Goal: Transaction & Acquisition: Obtain resource

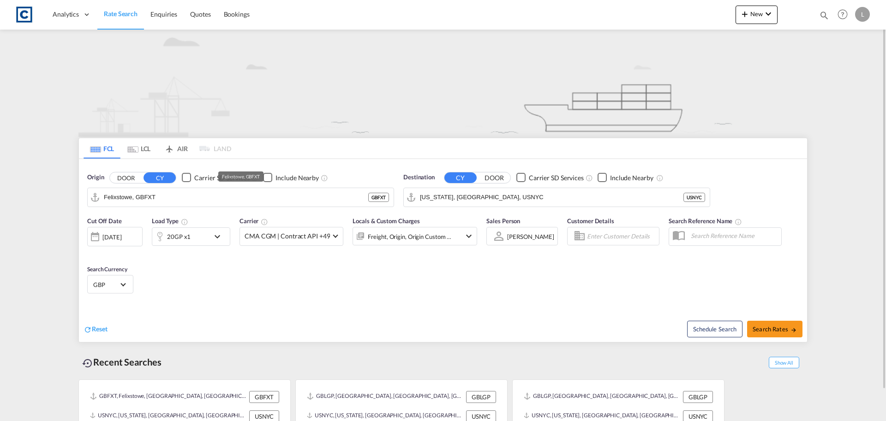
click at [126, 178] on button "DOOR" at bounding box center [126, 177] width 32 height 11
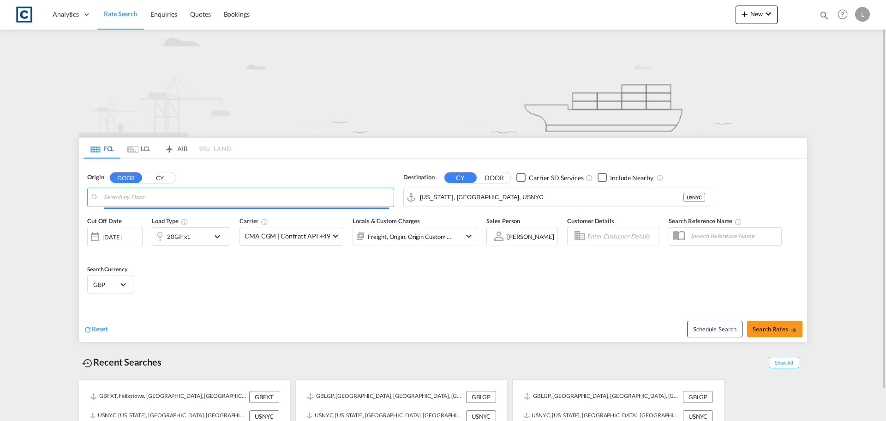
click at [129, 201] on input "Search by Door" at bounding box center [246, 197] width 285 height 14
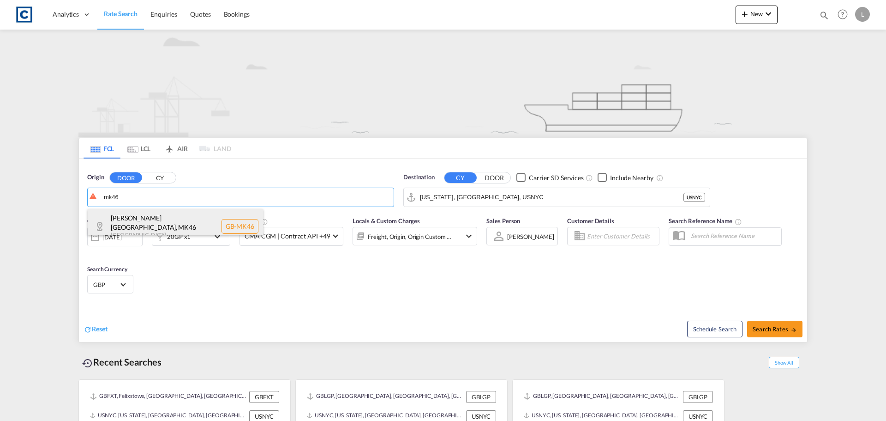
click at [144, 216] on div "[PERSON_NAME][GEOGRAPHIC_DATA] [GEOGRAPHIC_DATA]-MK46" at bounding box center [175, 226] width 175 height 35
type input "GB-MK46, [PERSON_NAME]"
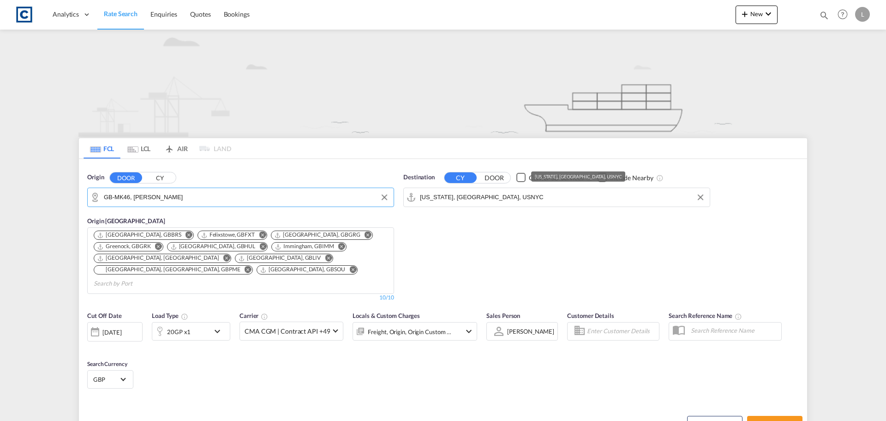
click at [529, 200] on input "[US_STATE], [GEOGRAPHIC_DATA], USNYC" at bounding box center [562, 197] width 285 height 14
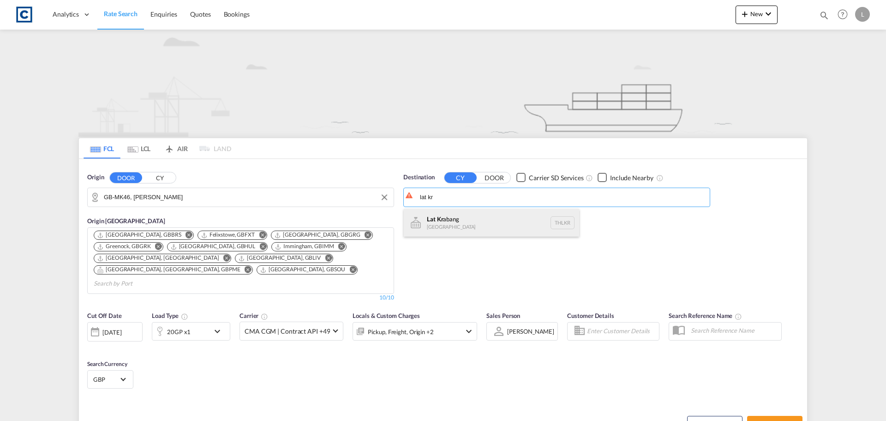
click at [473, 226] on div "Lat [PERSON_NAME] [GEOGRAPHIC_DATA] THLKR" at bounding box center [491, 223] width 175 height 28
type input "[GEOGRAPHIC_DATA], THLKR"
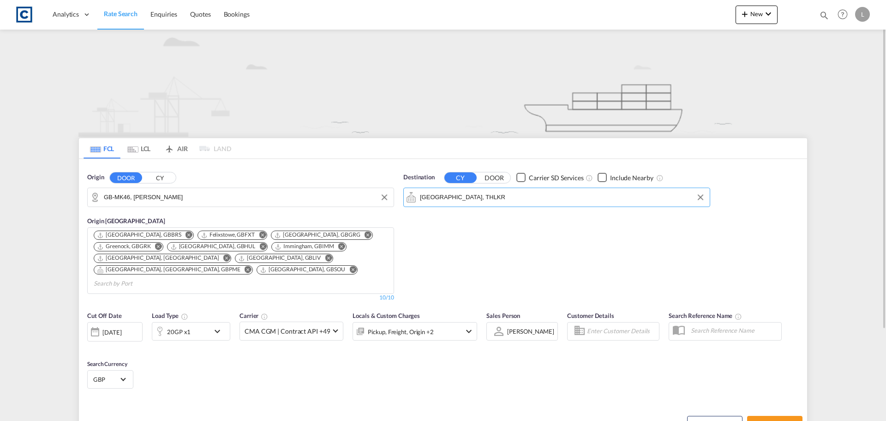
click at [204, 322] on div "20GP x1" at bounding box center [180, 331] width 57 height 18
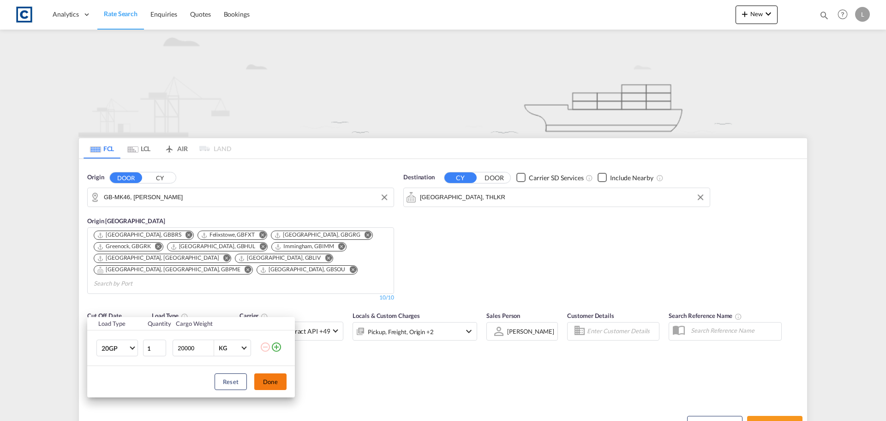
click at [272, 384] on button "Done" at bounding box center [270, 381] width 32 height 17
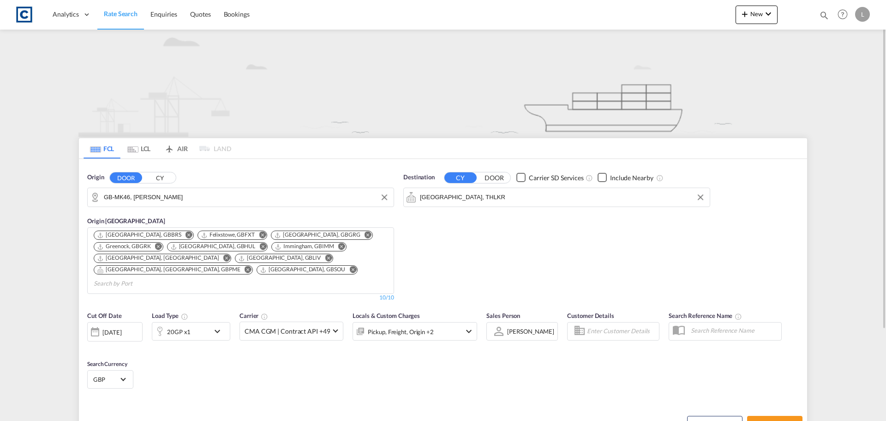
click at [120, 328] on div "[DATE]" at bounding box center [111, 332] width 19 height 8
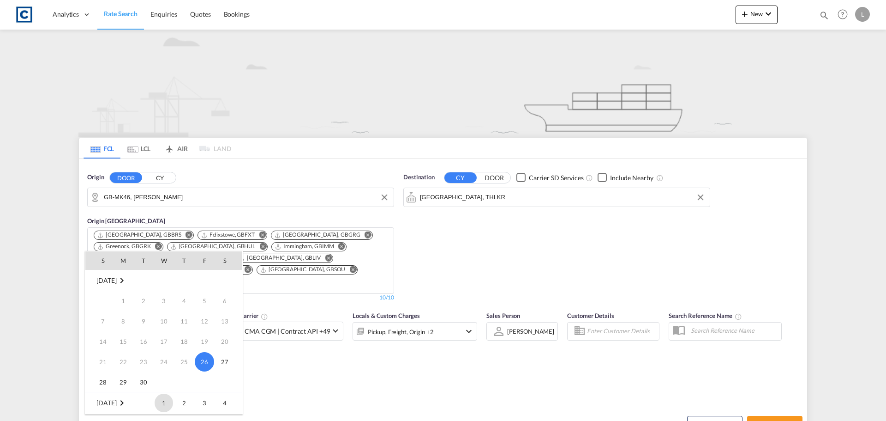
click at [164, 398] on span "1" at bounding box center [164, 402] width 18 height 18
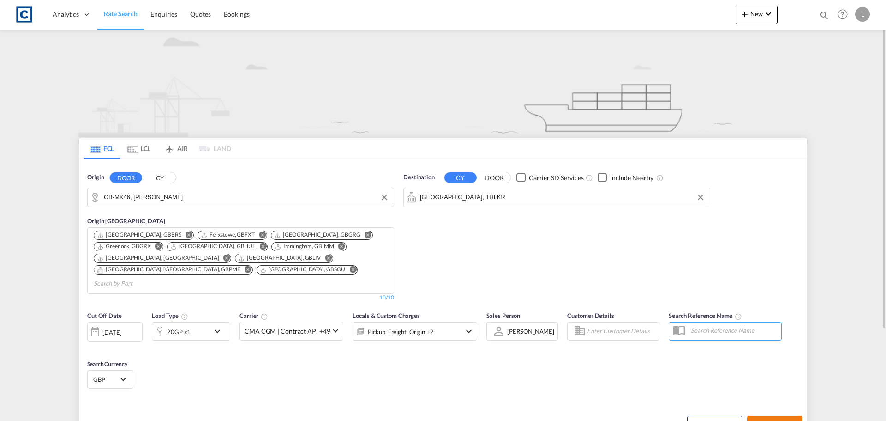
click at [779, 420] on span "Search Rates" at bounding box center [775, 423] width 44 height 7
type input "MK46 to THLKR / [DATE]"
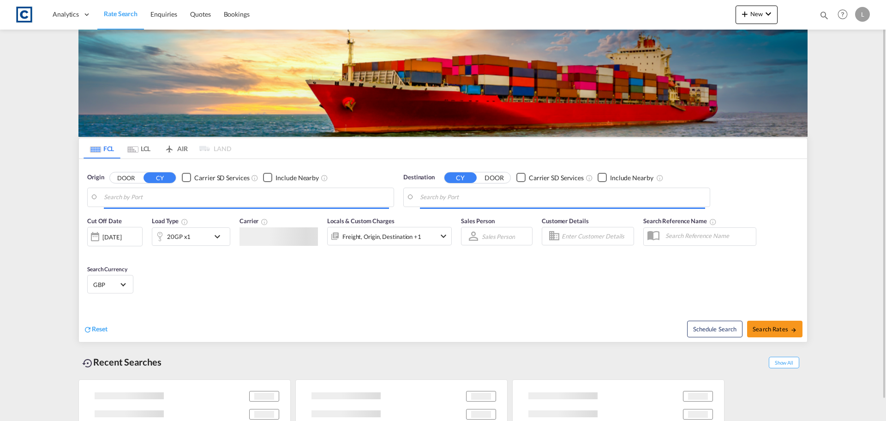
type input "GB-MK46, [PERSON_NAME]"
type input "[GEOGRAPHIC_DATA], THLKR"
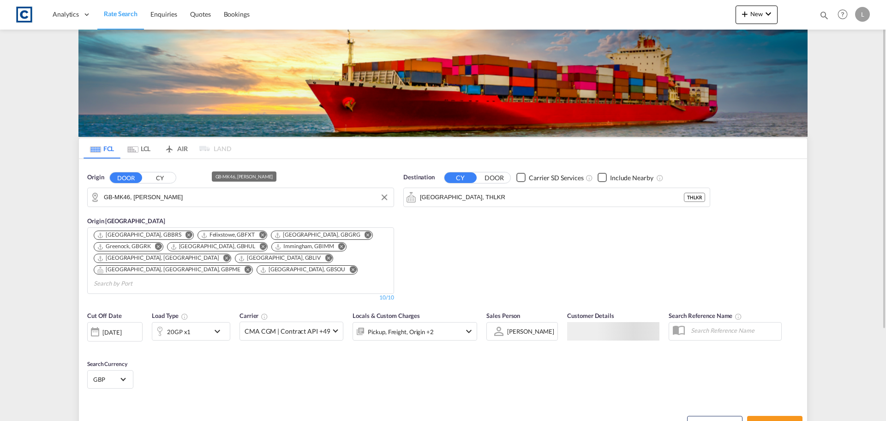
click at [134, 196] on input "GB-MK46, [PERSON_NAME]" at bounding box center [246, 197] width 285 height 14
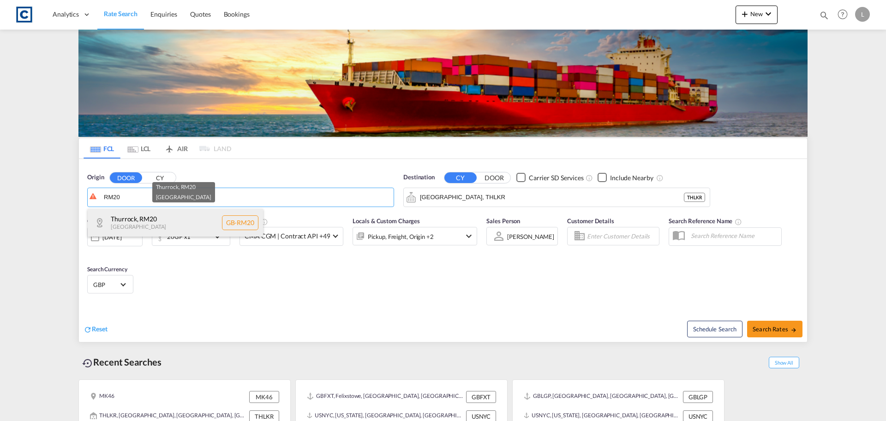
drag, startPoint x: 168, startPoint y: 222, endPoint x: 196, endPoint y: 227, distance: 28.2
click at [175, 224] on div "Thurrock , RM20 United Kingdom GB-RM20" at bounding box center [175, 223] width 175 height 28
type input "GB-RM20, Thurrock"
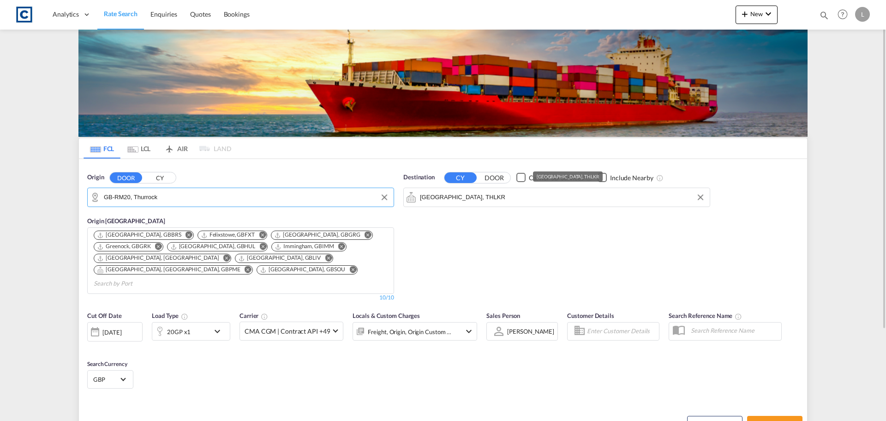
click at [482, 196] on input "[GEOGRAPHIC_DATA], THLKR" at bounding box center [562, 197] width 285 height 14
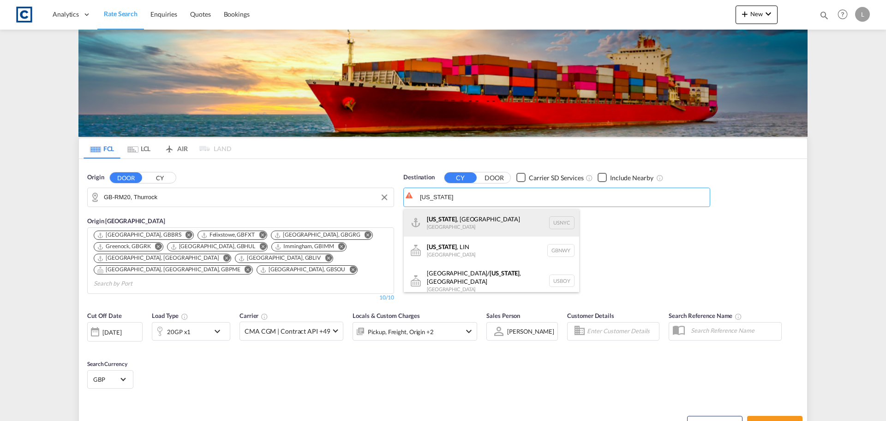
click at [474, 221] on div "New York , NY United States USNYC" at bounding box center [491, 223] width 175 height 28
type input "[US_STATE], [GEOGRAPHIC_DATA], USNYC"
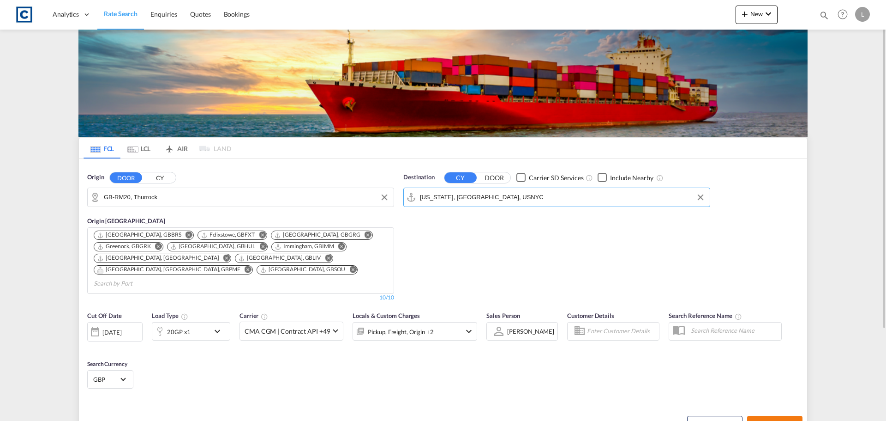
click at [773, 416] on button "Search Rates" at bounding box center [774, 423] width 55 height 17
type input "RM20 to USNYC / 26 Sep 2025"
